Goal: Task Accomplishment & Management: Manage account settings

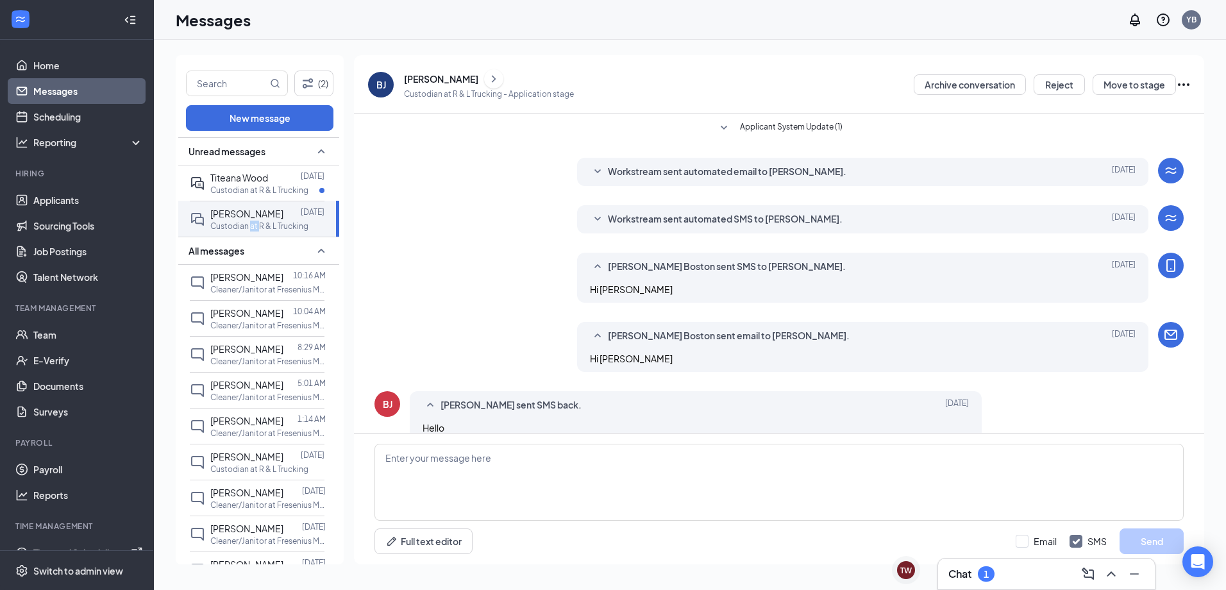
scroll to position [21, 0]
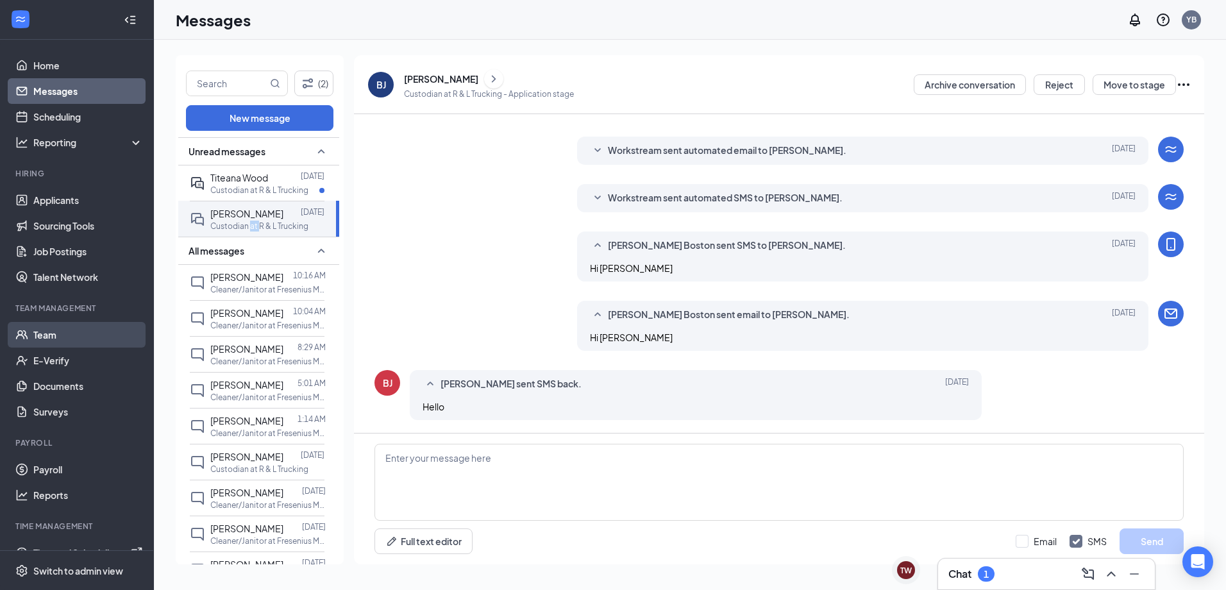
click at [63, 338] on link "Team" at bounding box center [88, 335] width 110 height 26
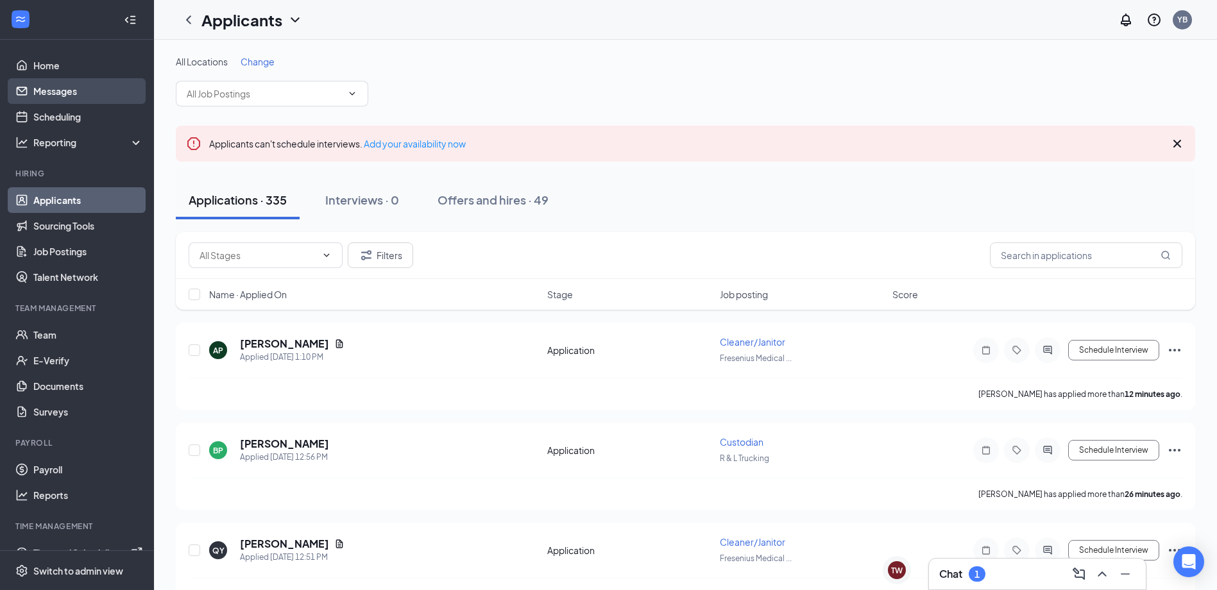
click at [81, 97] on link "Messages" at bounding box center [88, 91] width 110 height 26
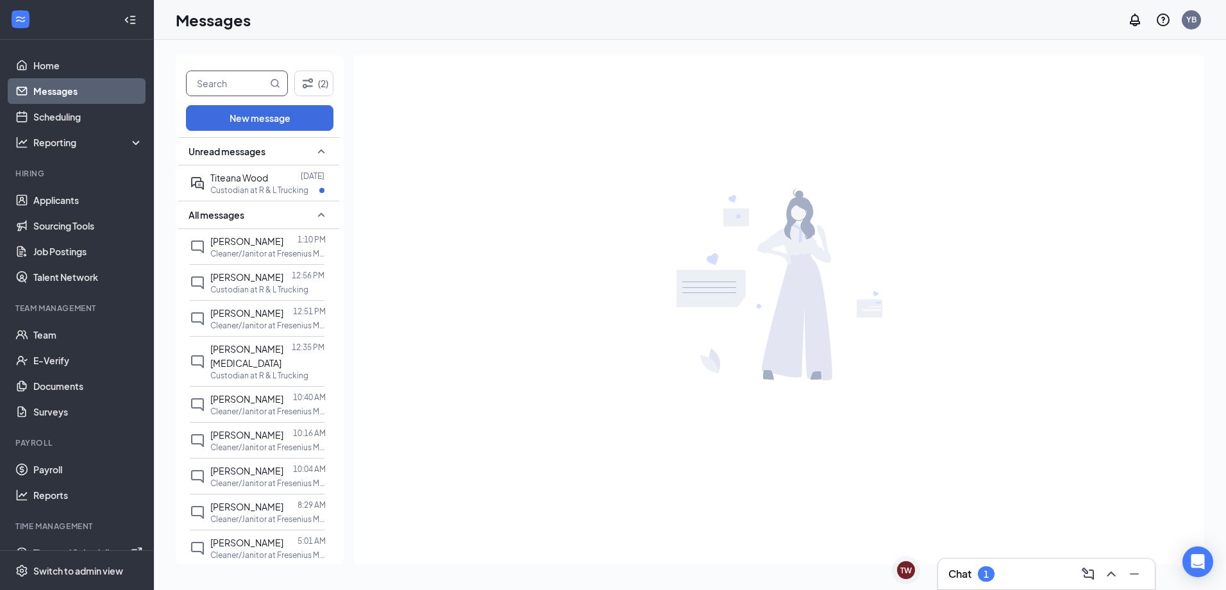
click at [250, 92] on input "text" at bounding box center [227, 83] width 81 height 24
type input "[PERSON_NAME]"
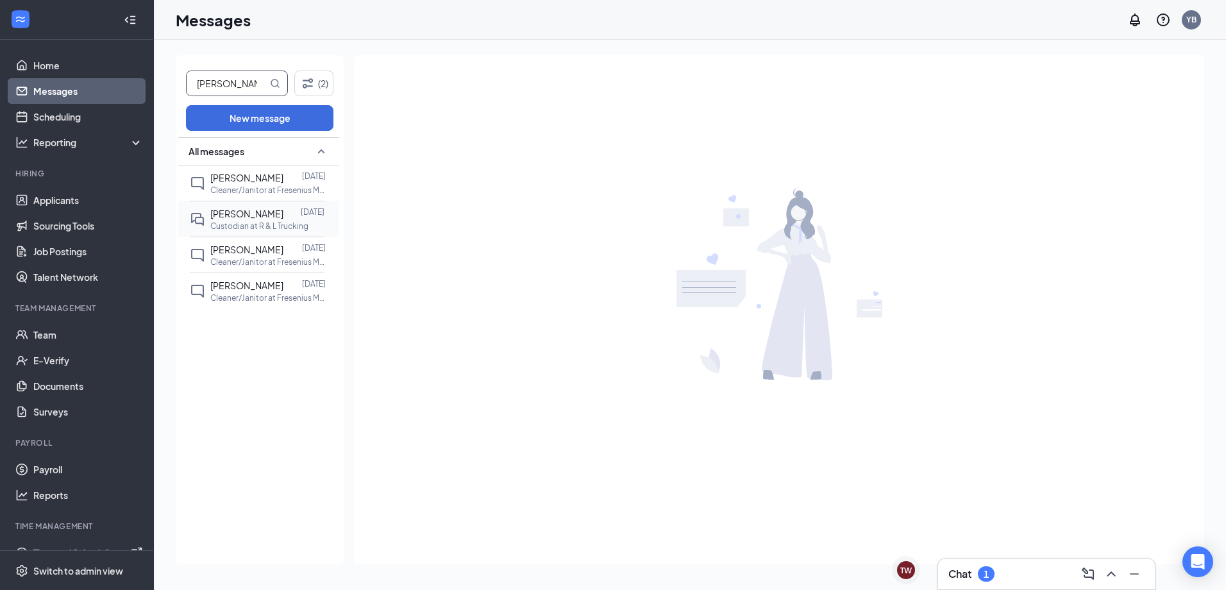
click at [283, 220] on div at bounding box center [291, 214] width 17 height 14
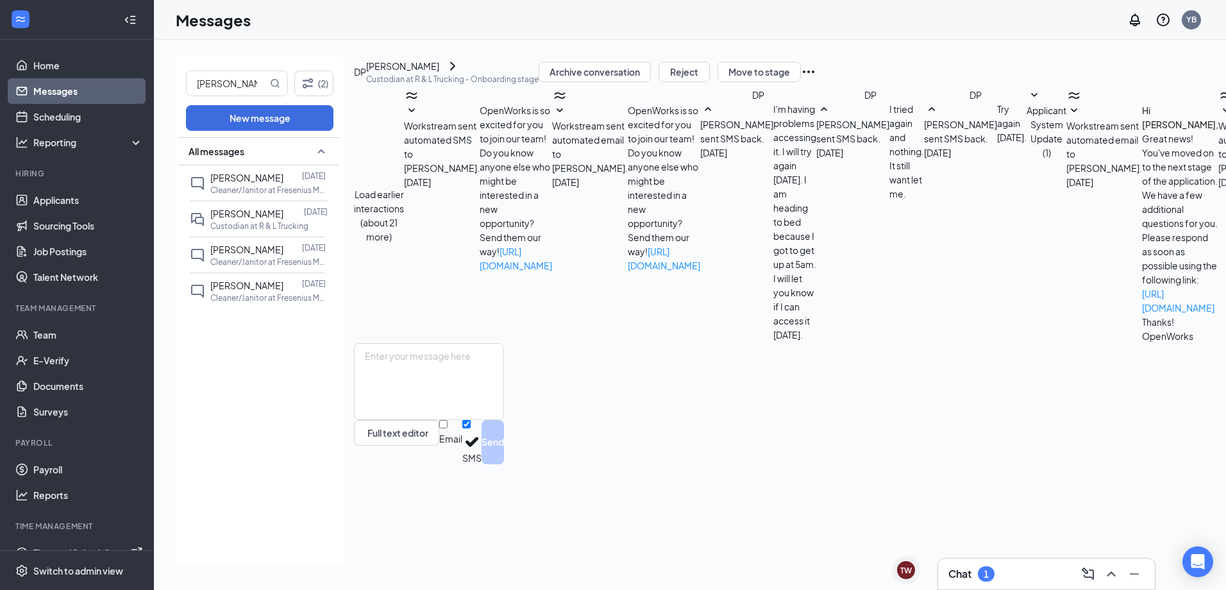
scroll to position [306, 0]
click at [801, 82] on button "Move to stage" at bounding box center [759, 72] width 83 height 21
click at [460, 74] on icon "ChevronRight" at bounding box center [452, 65] width 15 height 15
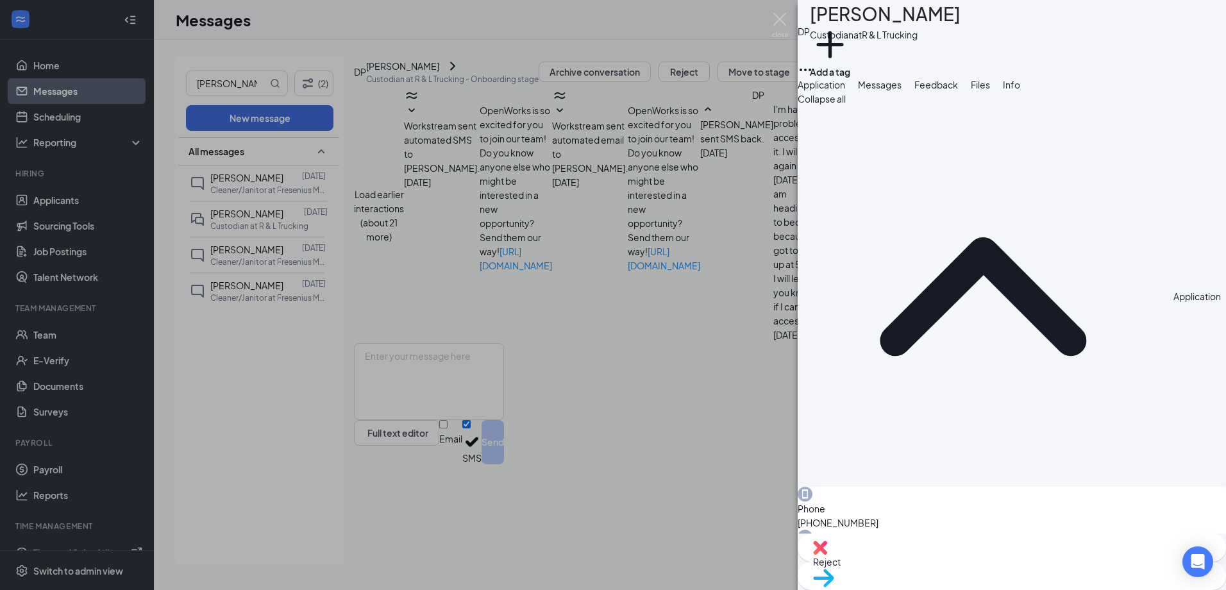
click at [873, 589] on span "Move to stage" at bounding box center [843, 595] width 60 height 12
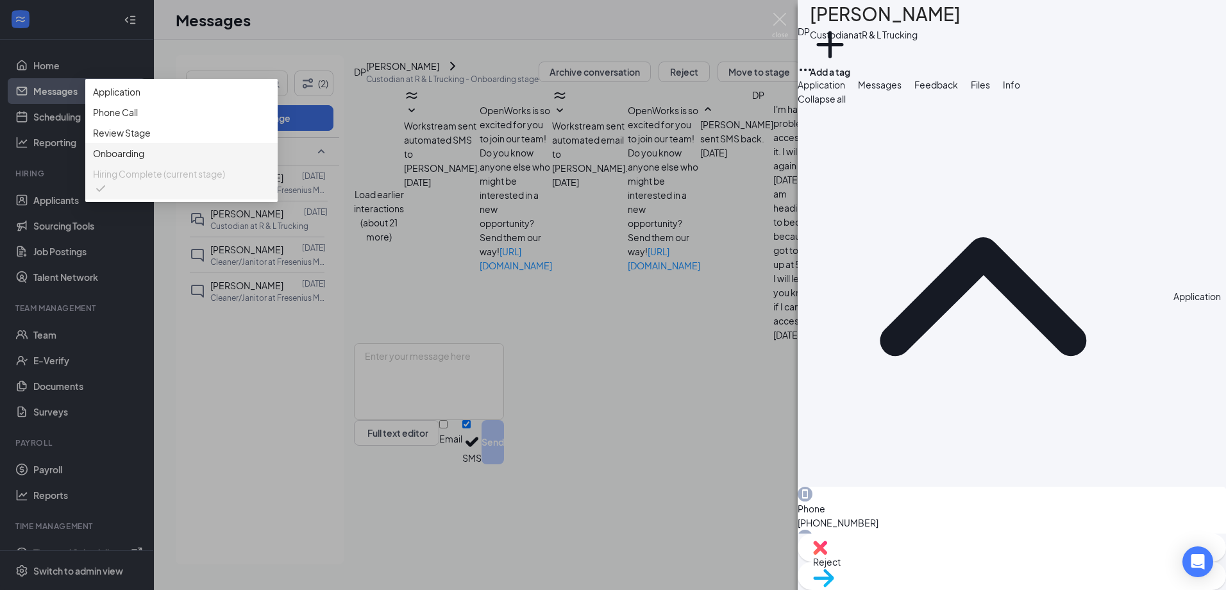
click at [270, 160] on span "Onboarding" at bounding box center [181, 153] width 177 height 14
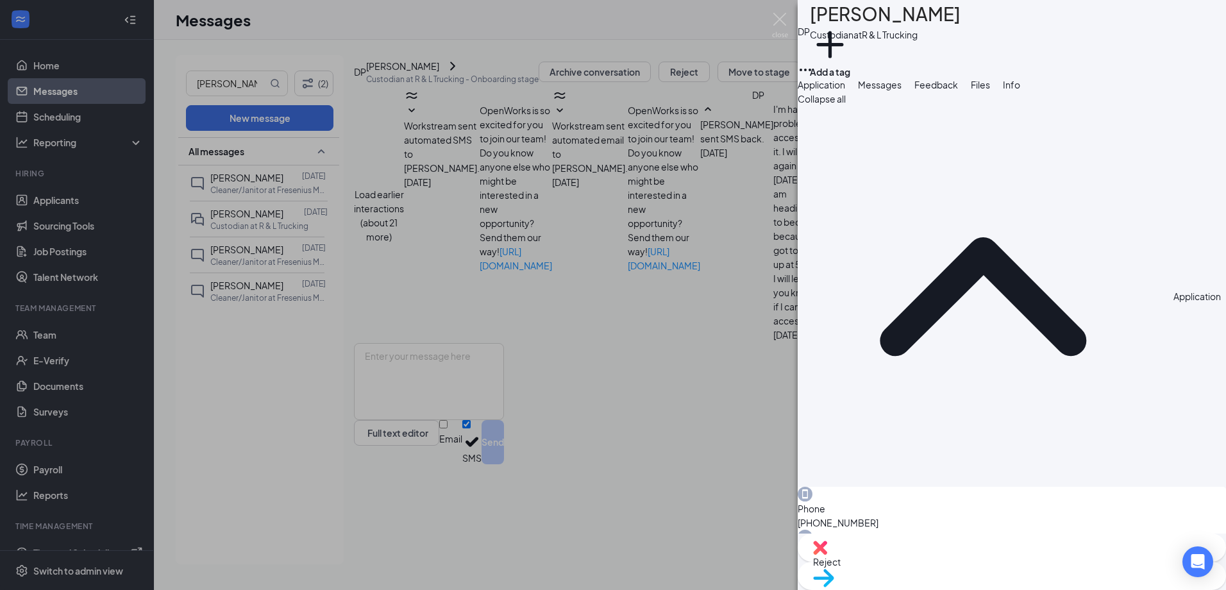
click at [56, 337] on div "DP [PERSON_NAME] Custodian at R & L Trucking Add a tag Application Messages Fee…" at bounding box center [613, 295] width 1226 height 590
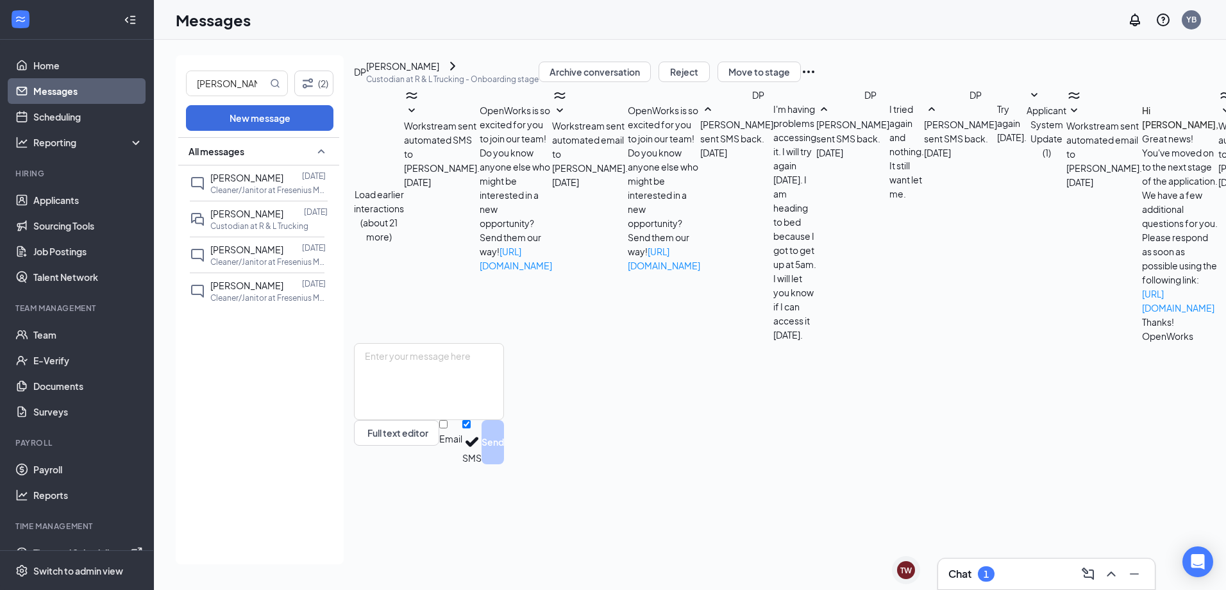
click at [228, 220] on div "[PERSON_NAME]" at bounding box center [246, 214] width 73 height 14
drag, startPoint x: 228, startPoint y: 220, endPoint x: 293, endPoint y: 223, distance: 64.9
click at [298, 224] on p "Custodian at R & L Trucking" at bounding box center [259, 226] width 98 height 11
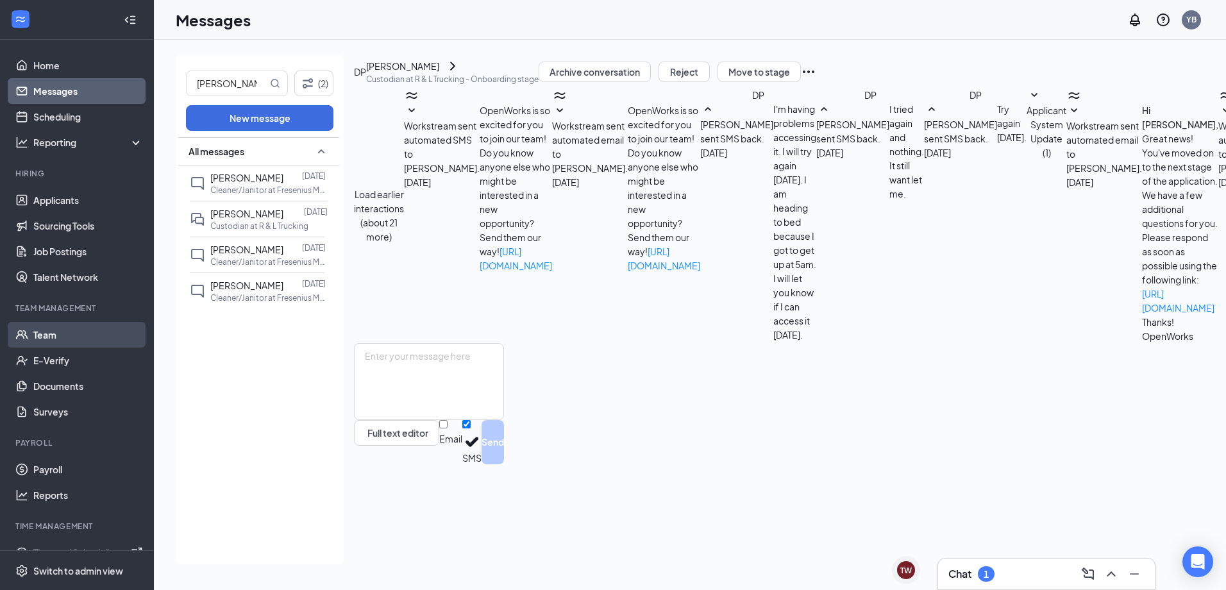
click at [63, 334] on link "Team" at bounding box center [88, 335] width 110 height 26
